Goal: Task Accomplishment & Management: Manage account settings

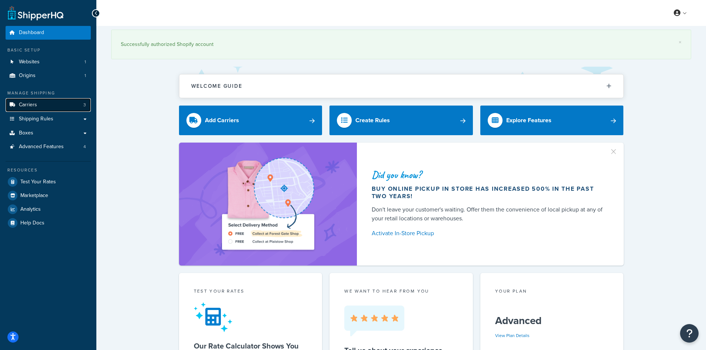
click at [36, 103] on span "Carriers" at bounding box center [28, 105] width 18 height 6
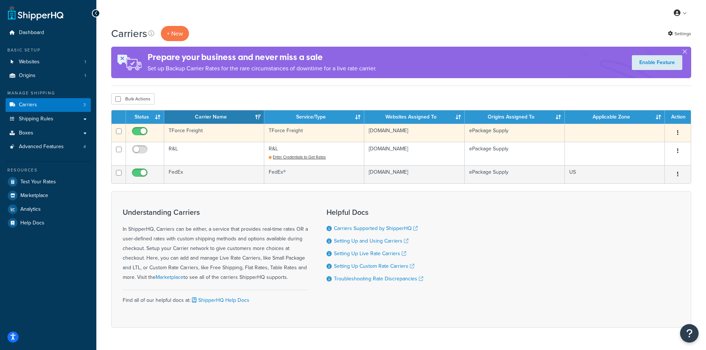
click at [186, 132] on td "TForce Freight" at bounding box center [214, 133] width 100 height 18
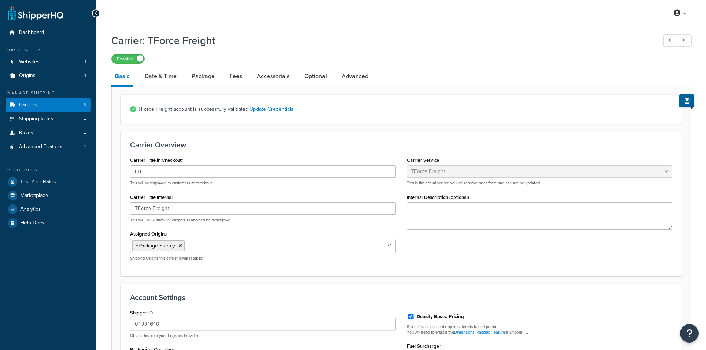
select select "tforceFreight"
click at [162, 78] on link "Date & Time" at bounding box center [161, 76] width 40 height 18
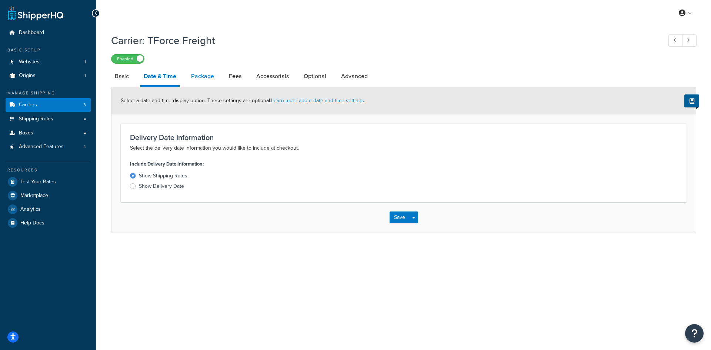
click at [208, 82] on link "Package" at bounding box center [203, 76] width 30 height 18
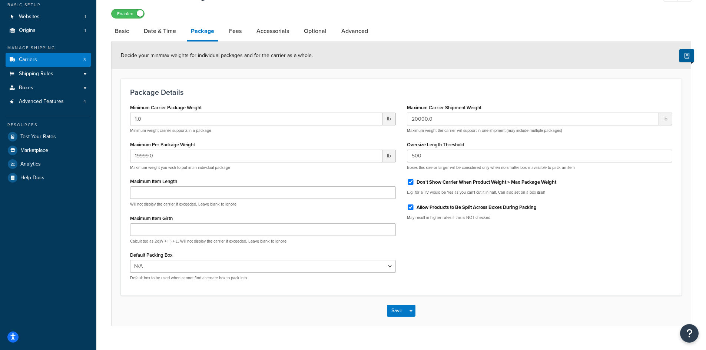
scroll to position [59, 0]
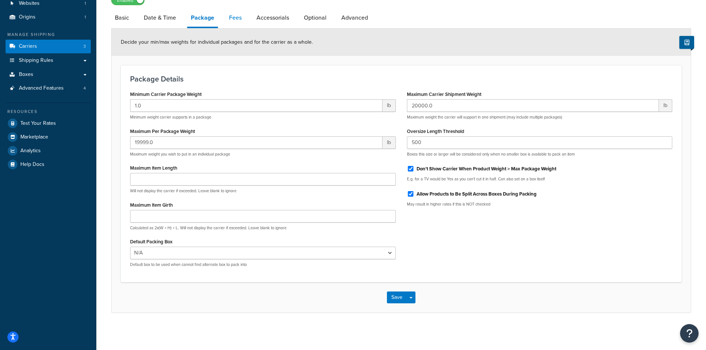
click at [240, 15] on link "Fees" at bounding box center [235, 18] width 20 height 18
select select "AFTER"
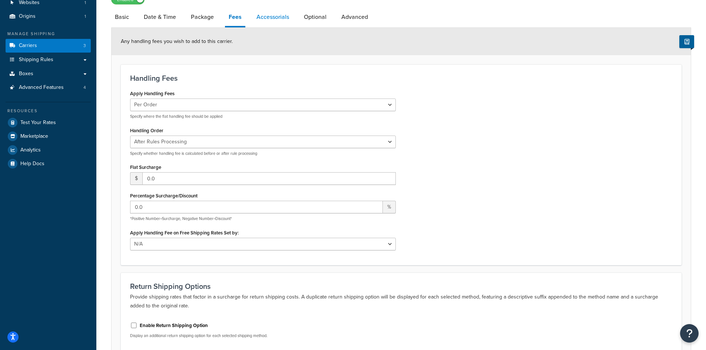
click at [263, 15] on link "Accessorials" at bounding box center [273, 17] width 40 height 18
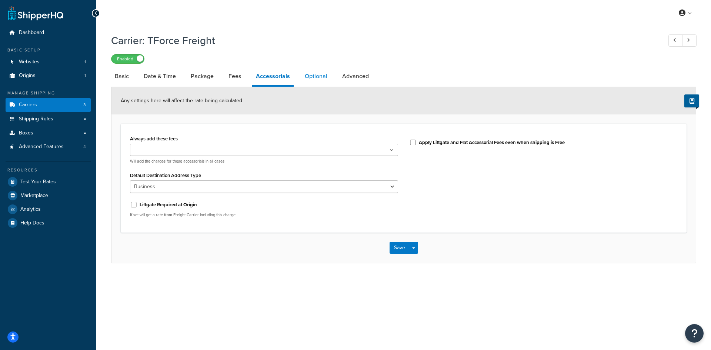
click at [305, 75] on link "Optional" at bounding box center [316, 76] width 30 height 18
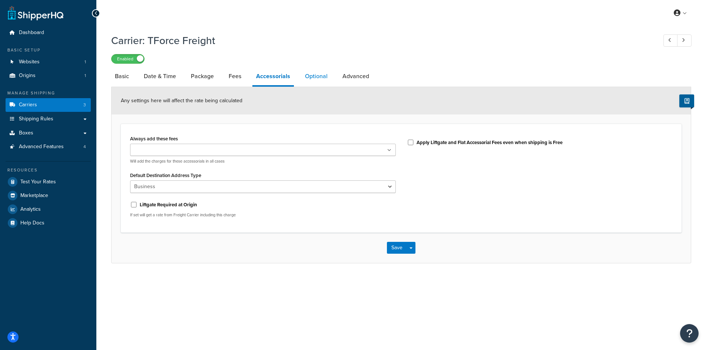
select select "175"
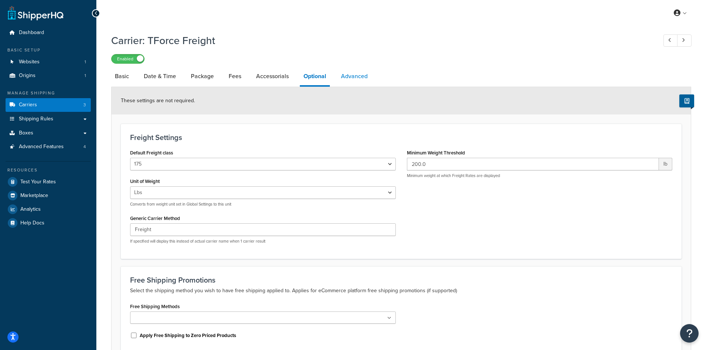
click at [351, 75] on link "Advanced" at bounding box center [354, 76] width 34 height 18
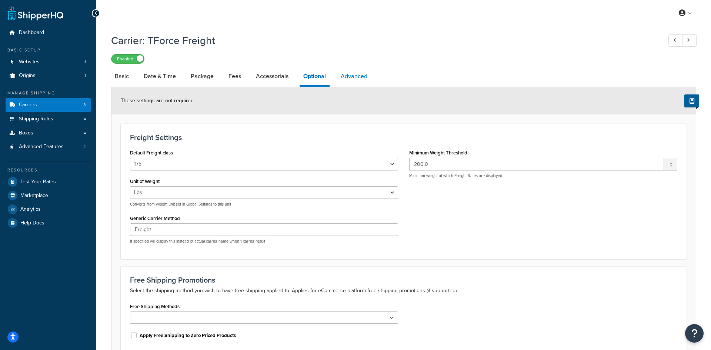
select select "false"
